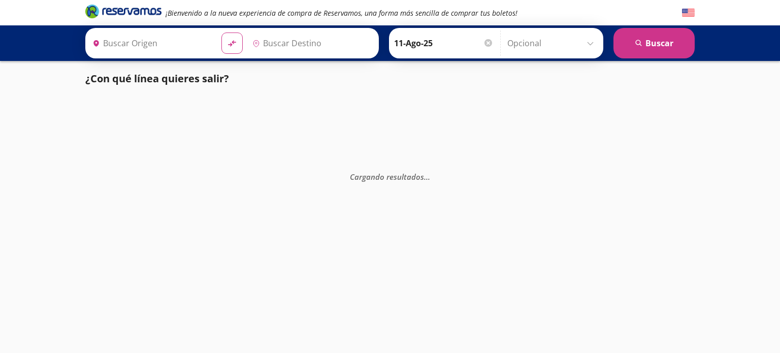
type input "Santiago de Querétaro, [GEOGRAPHIC_DATA]"
type input "Toluca, [GEOGRAPHIC_DATA]"
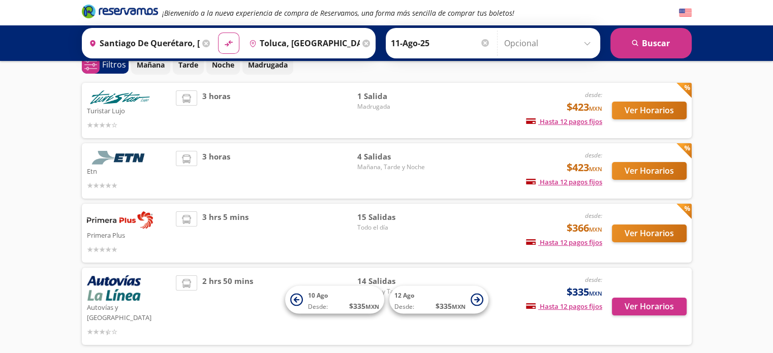
scroll to position [52, 0]
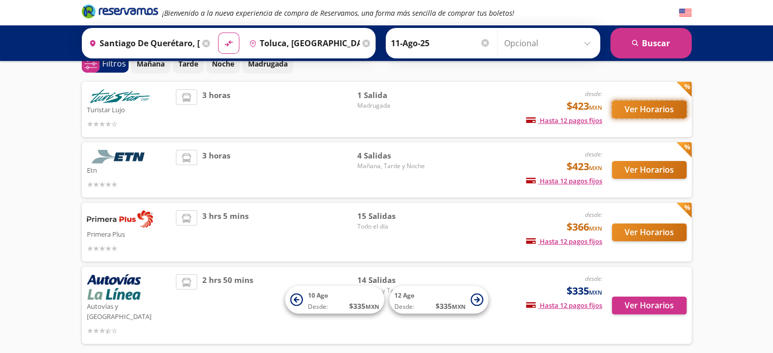
click at [643, 107] on button "Ver Horarios" at bounding box center [649, 110] width 75 height 18
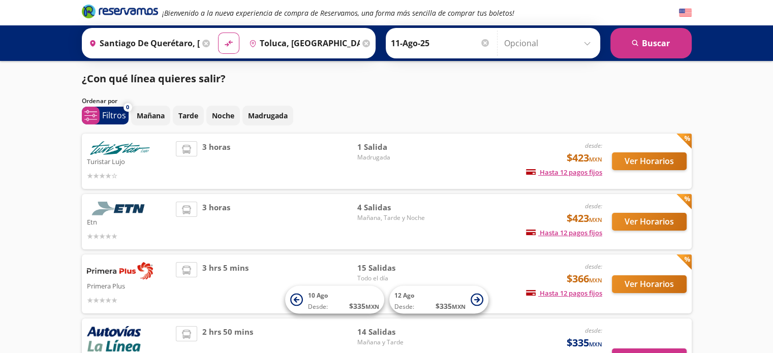
scroll to position [15, 0]
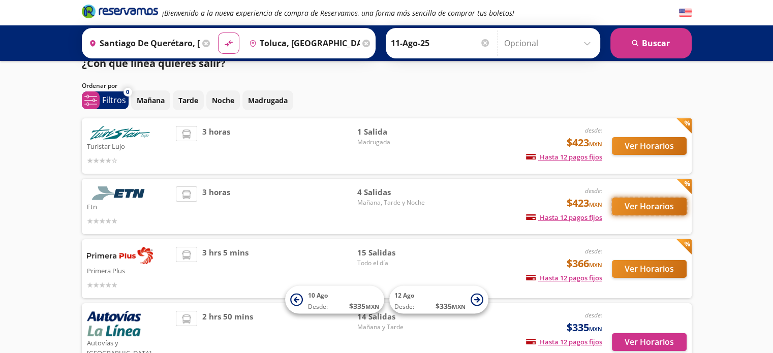
click at [643, 208] on button "Ver Horarios" at bounding box center [649, 207] width 75 height 18
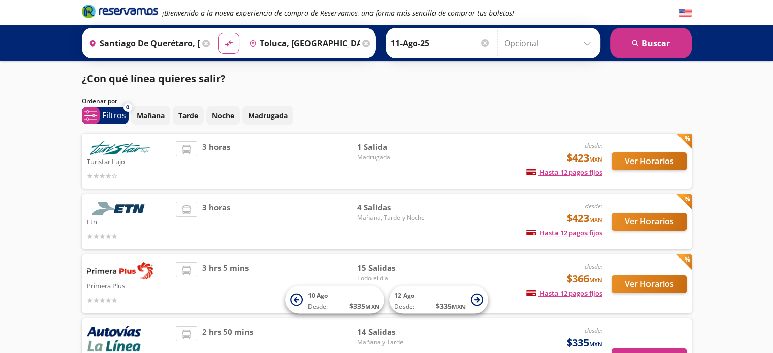
scroll to position [15, 0]
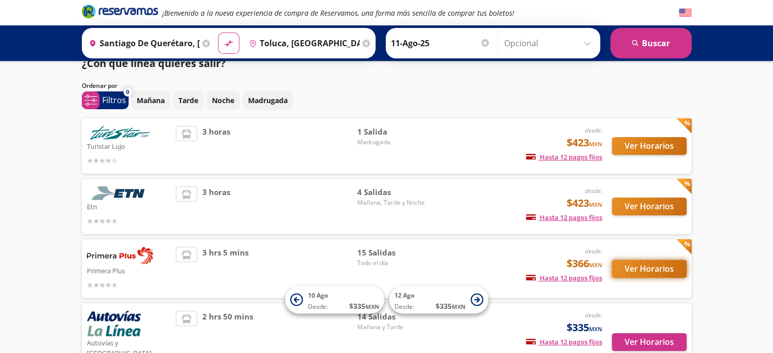
click at [658, 277] on button "Ver Horarios" at bounding box center [649, 269] width 75 height 18
